Goal: Check status: Check status

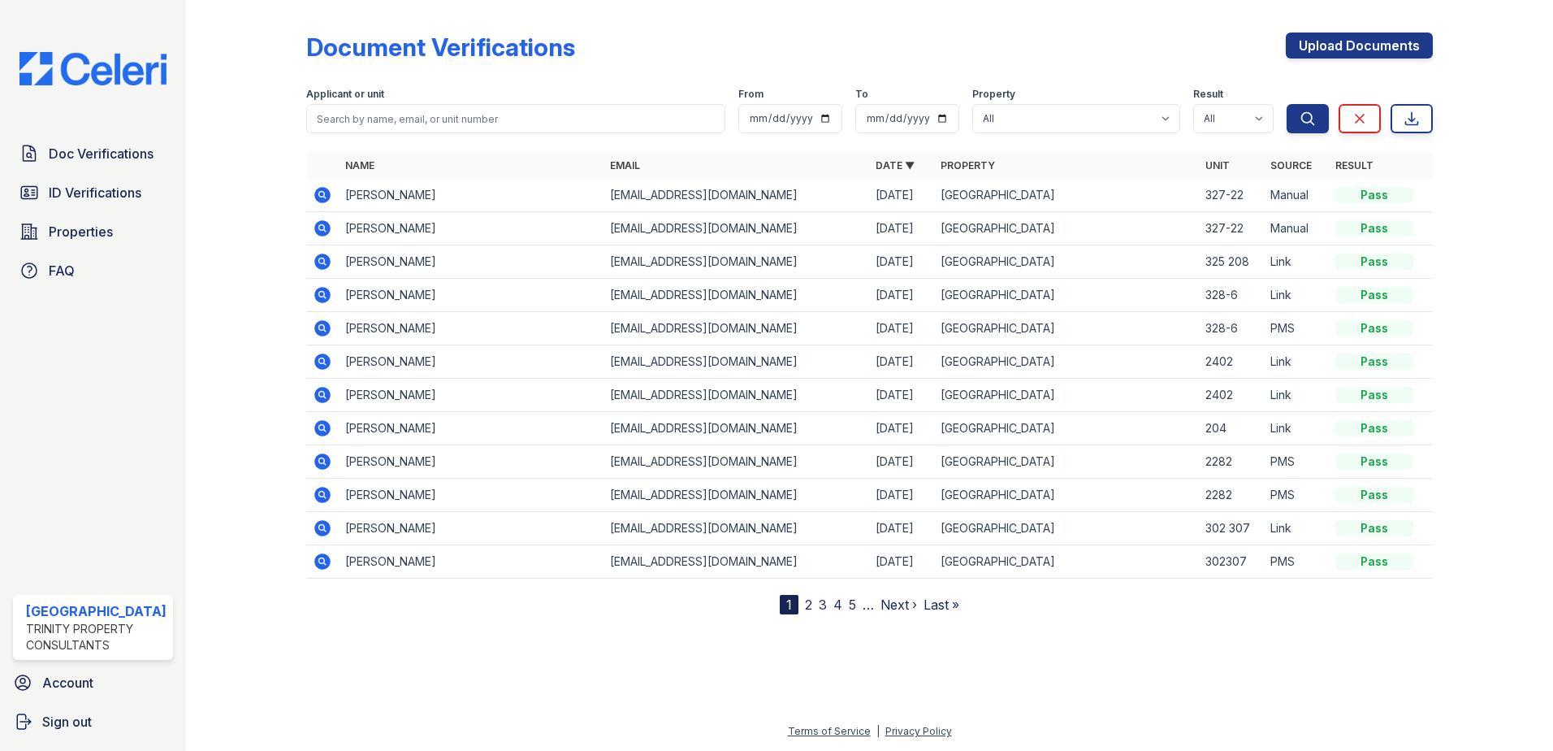
click at [318, 229] on icon at bounding box center [322, 228] width 19 height 19
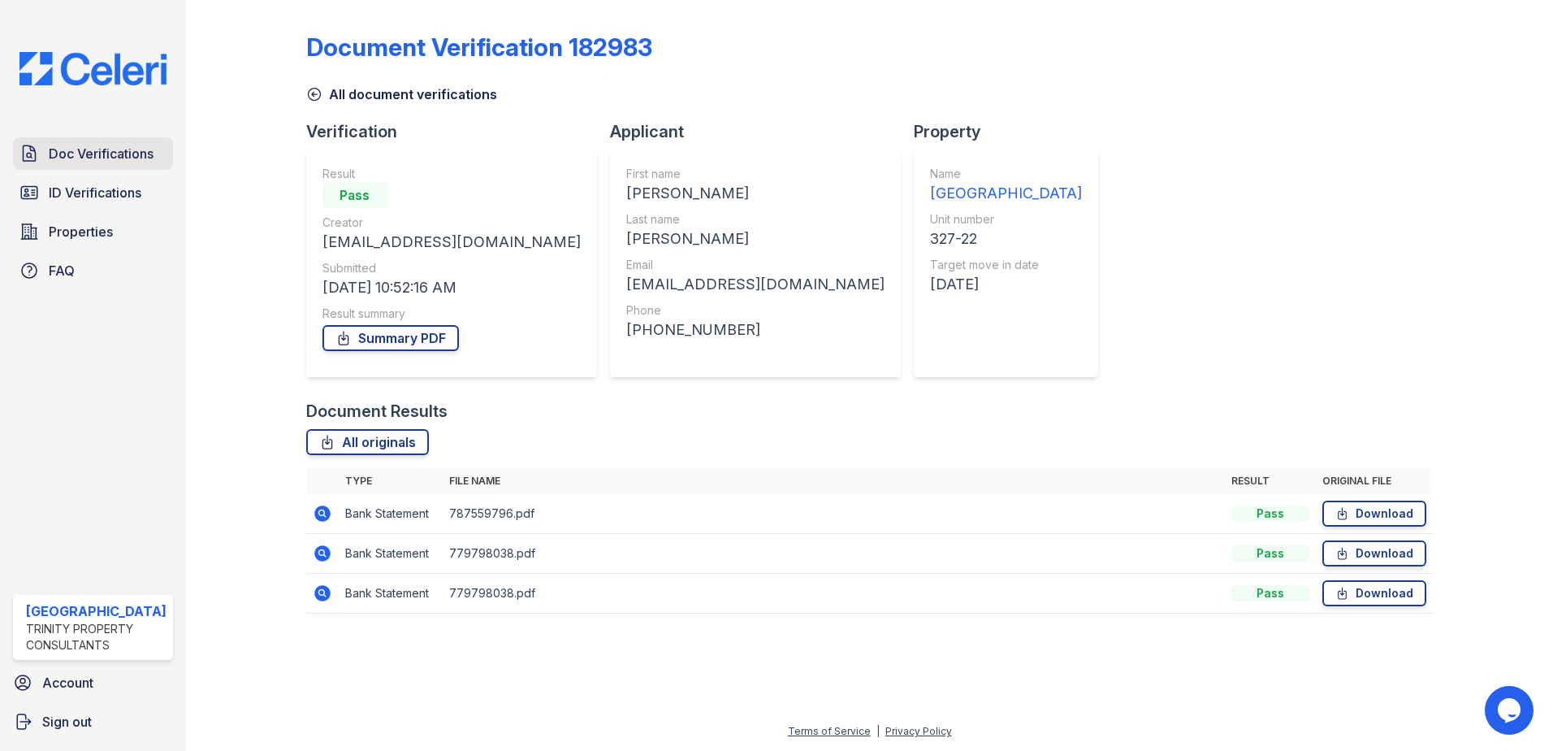
click at [106, 158] on span "Doc Verifications" at bounding box center [101, 153] width 105 height 19
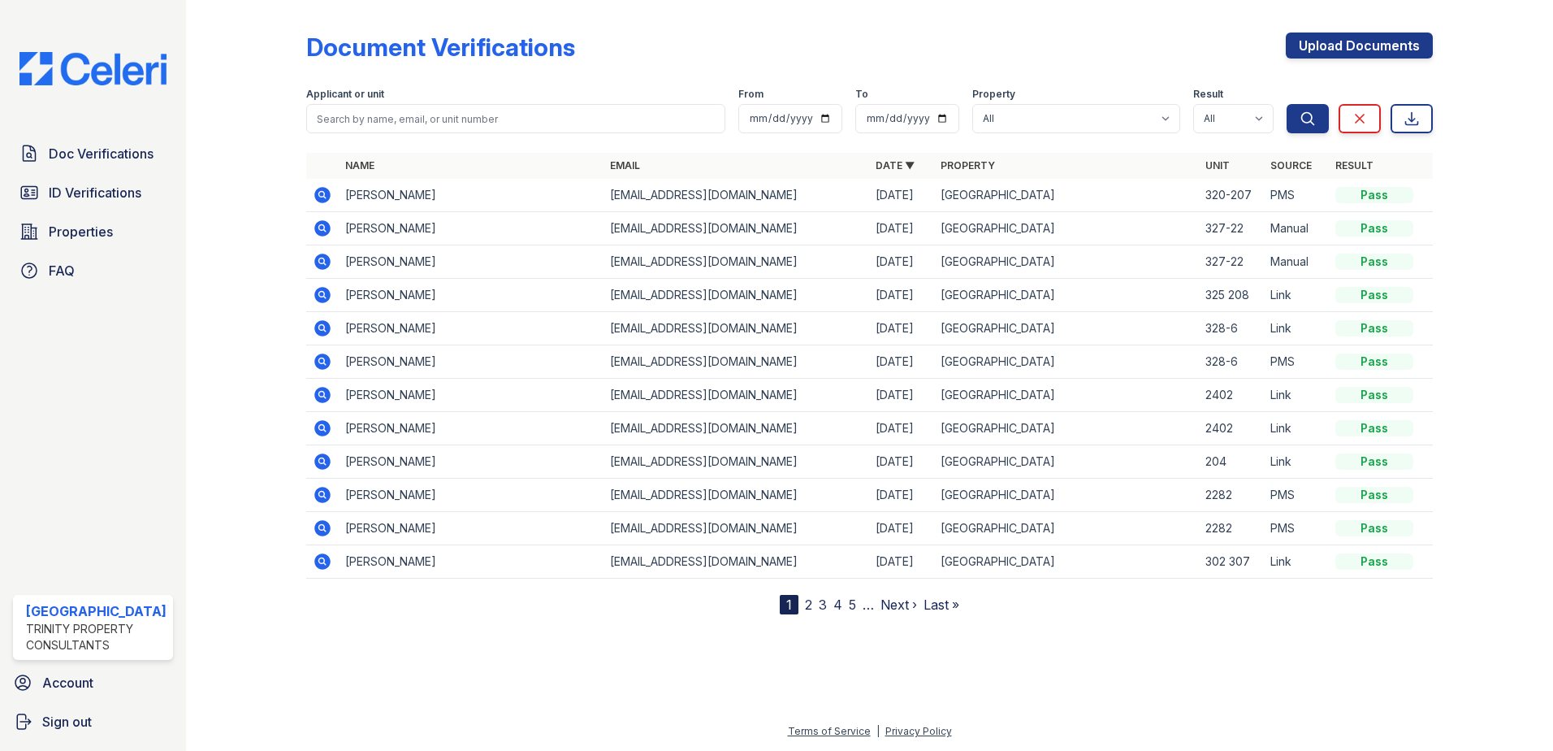
click at [313, 262] on icon at bounding box center [322, 261] width 19 height 19
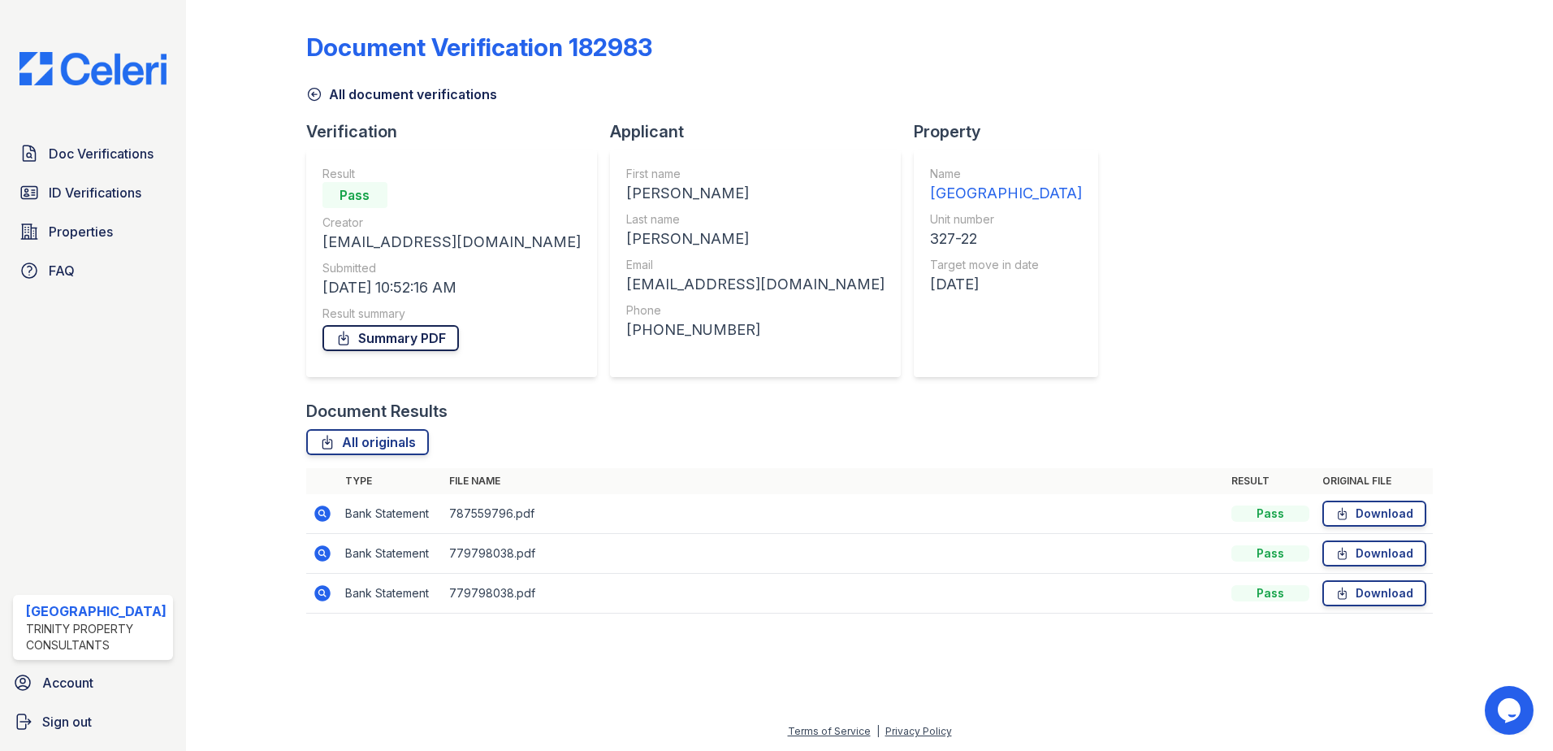
click at [422, 333] on link "Summary PDF" at bounding box center [391, 338] width 136 height 26
click at [1102, 321] on div "Document Verification 182983 All document verifications Verification Result Pas…" at bounding box center [870, 317] width 1128 height 623
click at [118, 161] on span "Doc Verifications" at bounding box center [101, 153] width 105 height 19
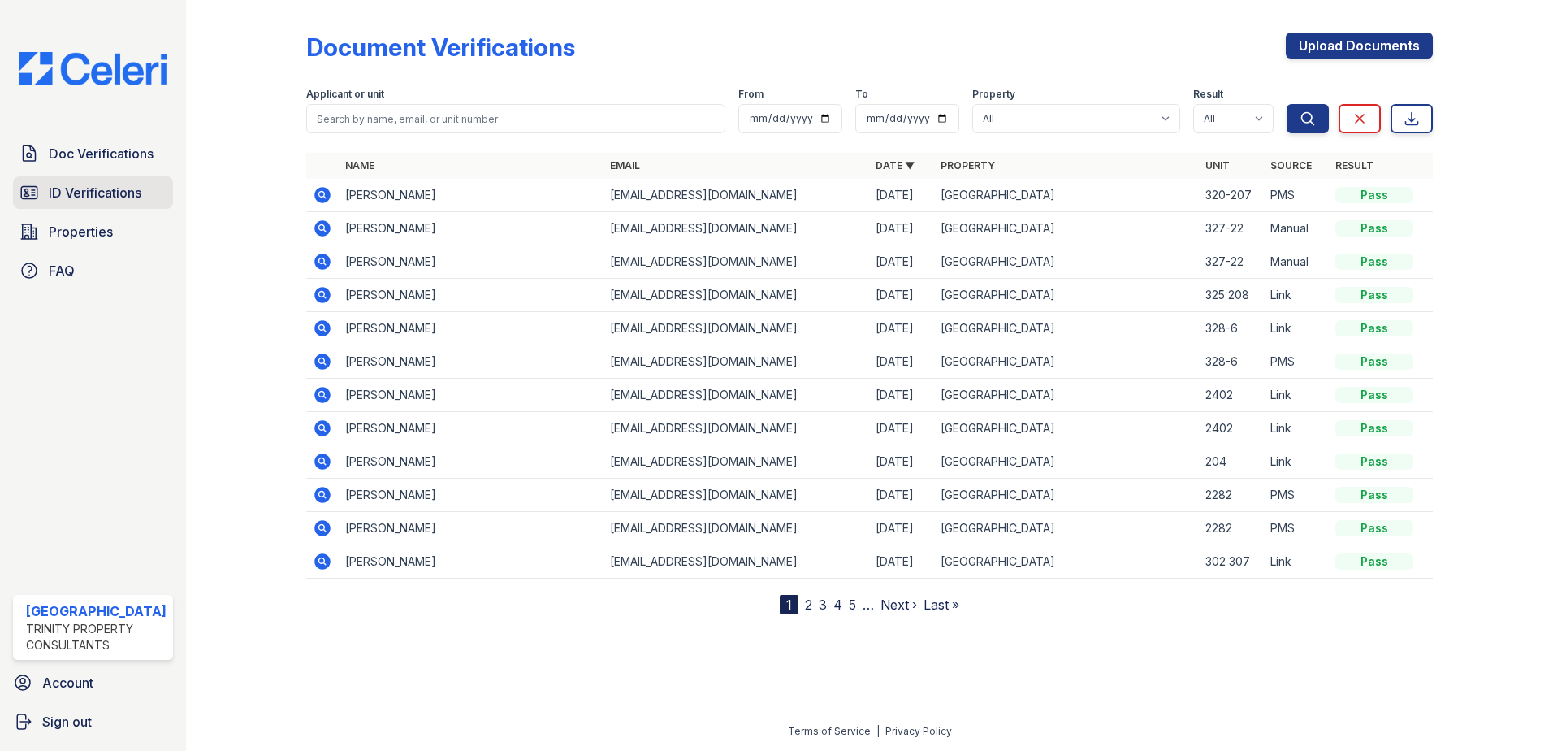
click at [110, 199] on span "ID Verifications" at bounding box center [95, 192] width 93 height 19
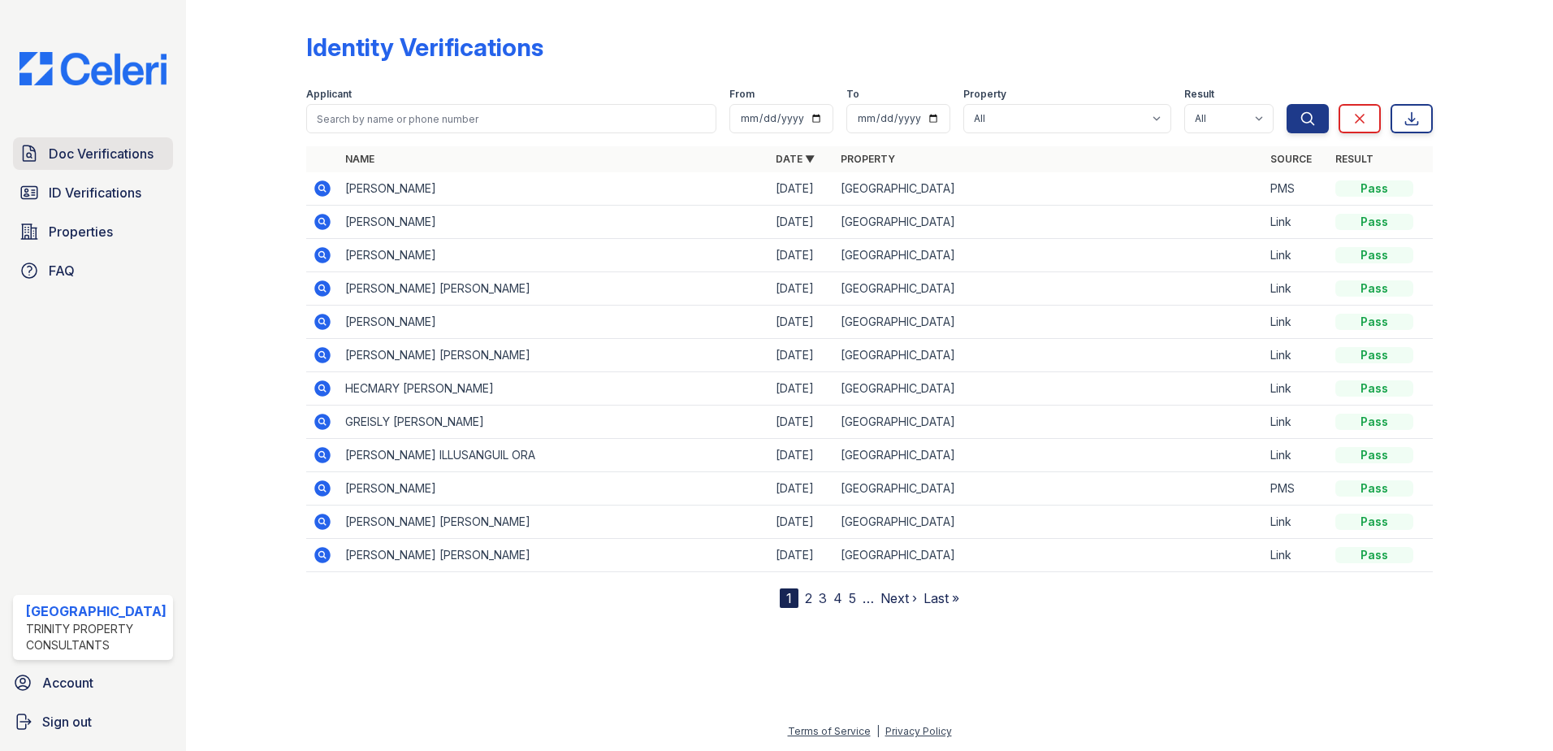
click at [125, 151] on span "Doc Verifications" at bounding box center [101, 153] width 105 height 19
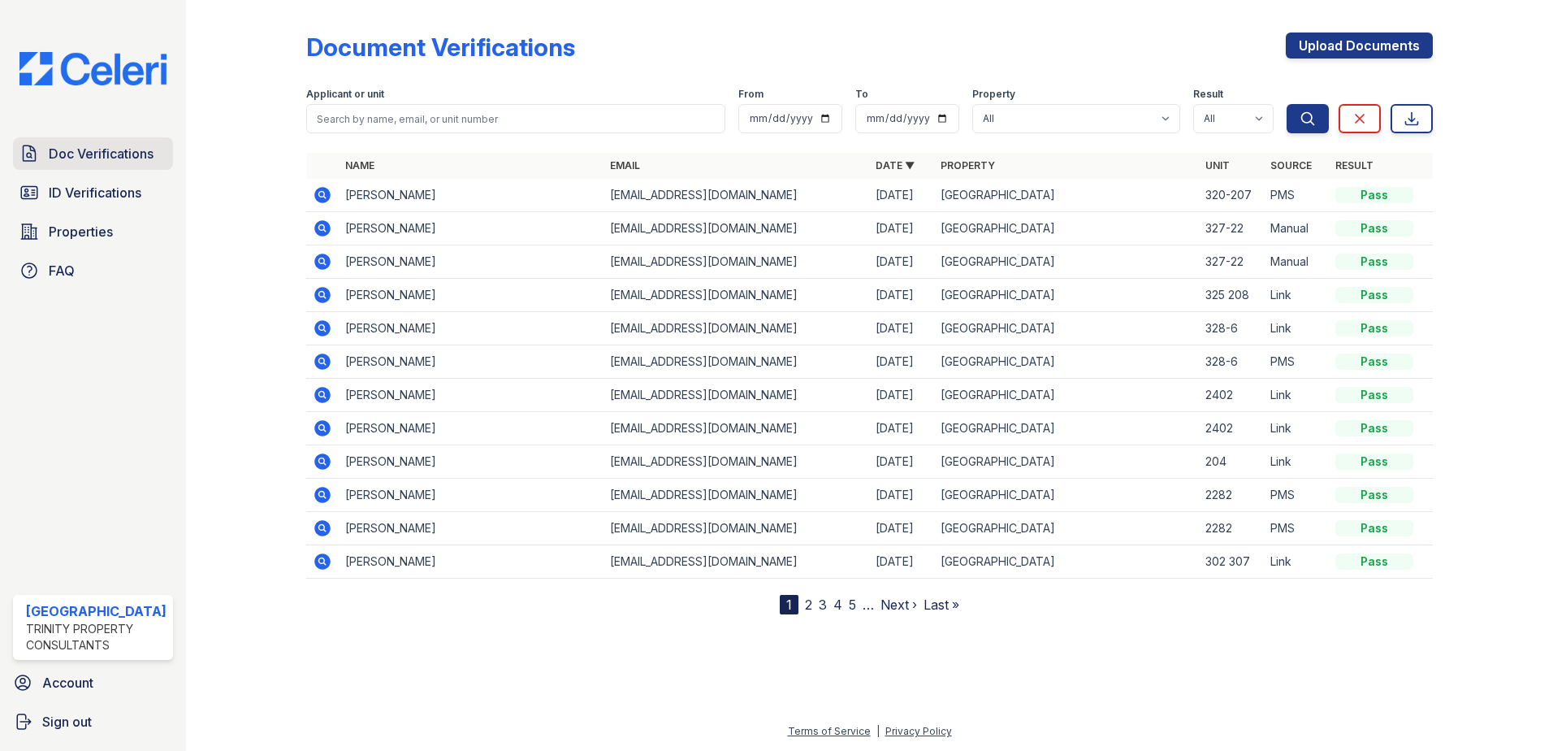
click at [57, 153] on span "Doc Verifications" at bounding box center [101, 153] width 105 height 19
click at [58, 184] on span "ID Verifications" at bounding box center [95, 192] width 93 height 19
